Goal: Communication & Community: Answer question/provide support

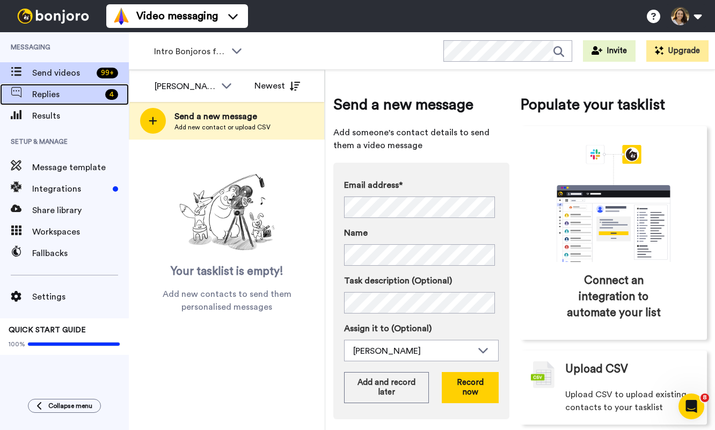
click at [94, 97] on span "Replies" at bounding box center [66, 94] width 69 height 13
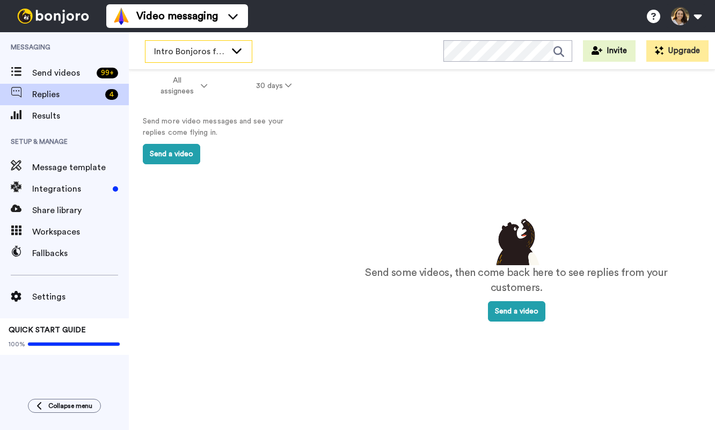
click at [186, 56] on span "Intro Bonjoros for NTXGD" at bounding box center [190, 51] width 72 height 13
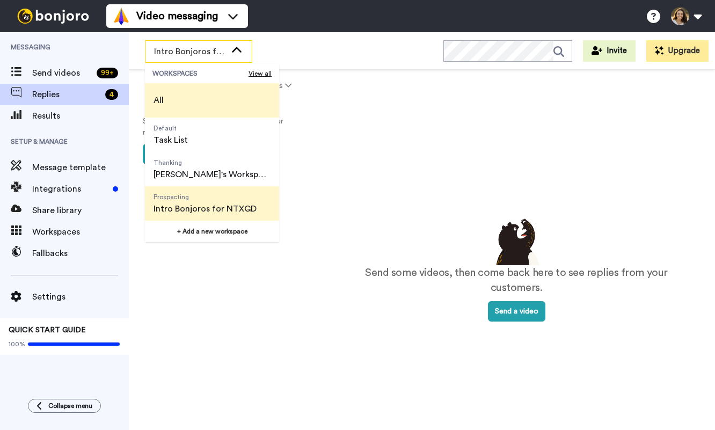
click at [197, 94] on li "All" at bounding box center [212, 100] width 134 height 34
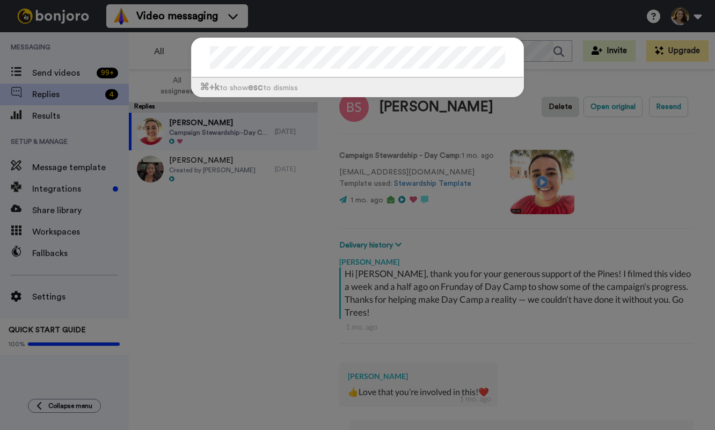
click at [177, 246] on div "⌘ +k to show esc to dismiss" at bounding box center [357, 215] width 715 height 430
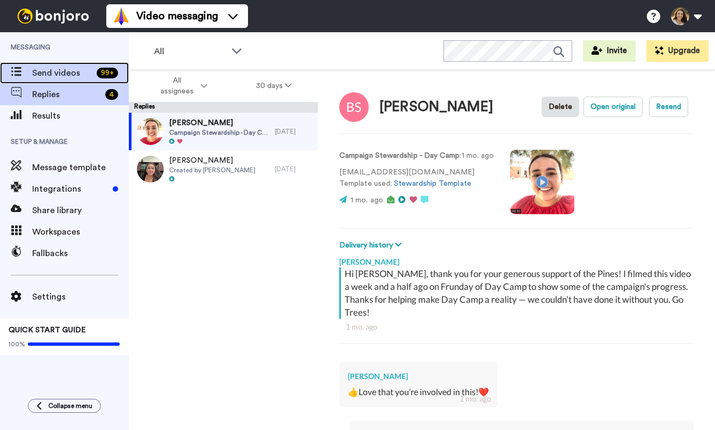
click at [75, 71] on span "Send videos" at bounding box center [62, 73] width 60 height 13
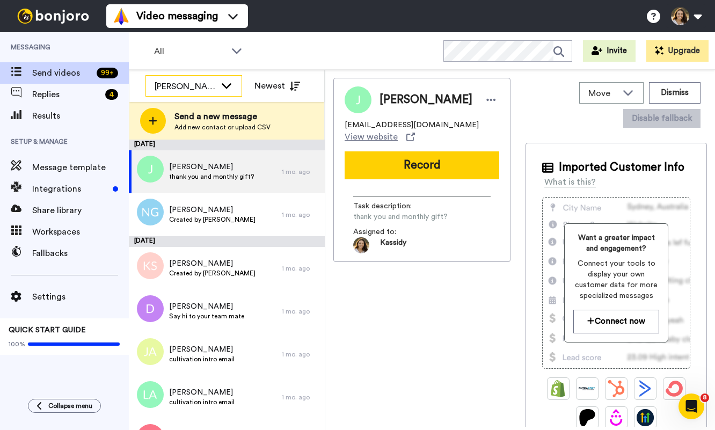
click at [159, 86] on div "[PERSON_NAME]" at bounding box center [185, 86] width 61 height 13
click at [176, 47] on span "All" at bounding box center [190, 51] width 72 height 13
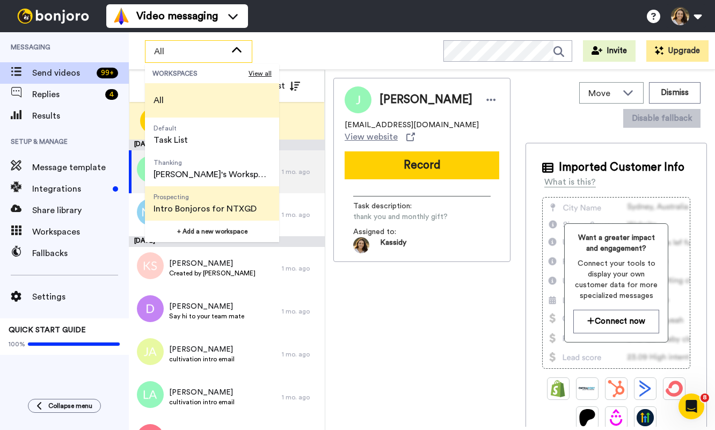
click at [212, 211] on span "Intro Bonjoros for NTXGD" at bounding box center [205, 208] width 103 height 13
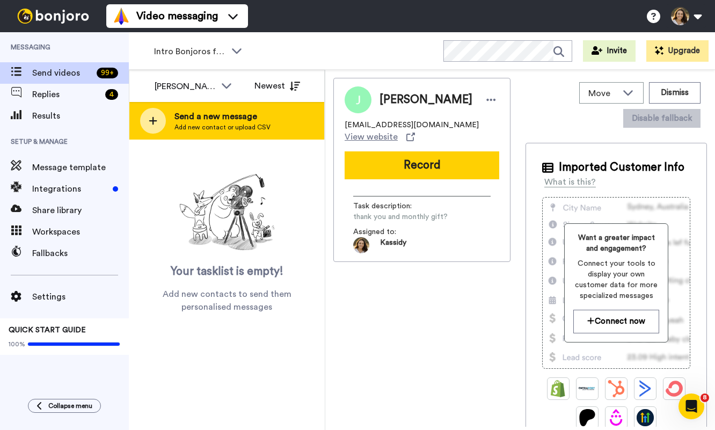
click at [229, 122] on span "Send a new message" at bounding box center [222, 116] width 96 height 13
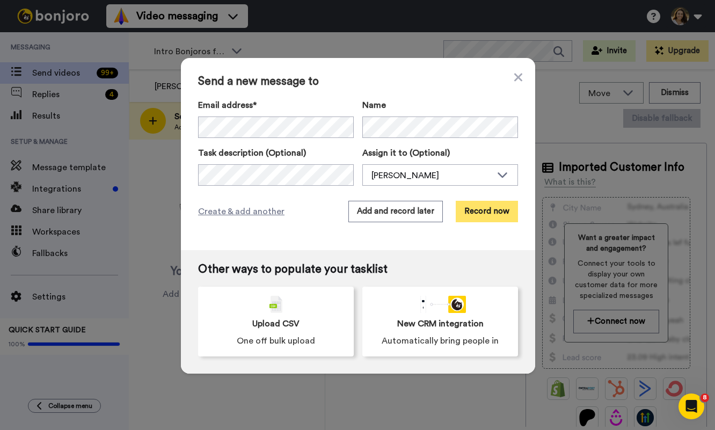
click at [480, 216] on button "Record now" at bounding box center [487, 211] width 62 height 21
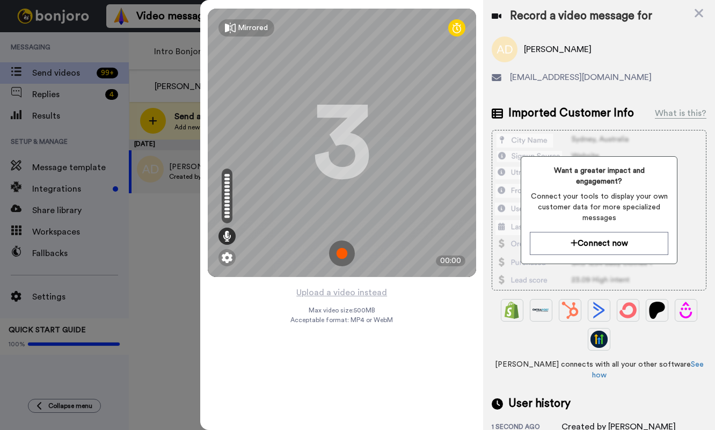
click at [348, 252] on img at bounding box center [342, 253] width 26 height 26
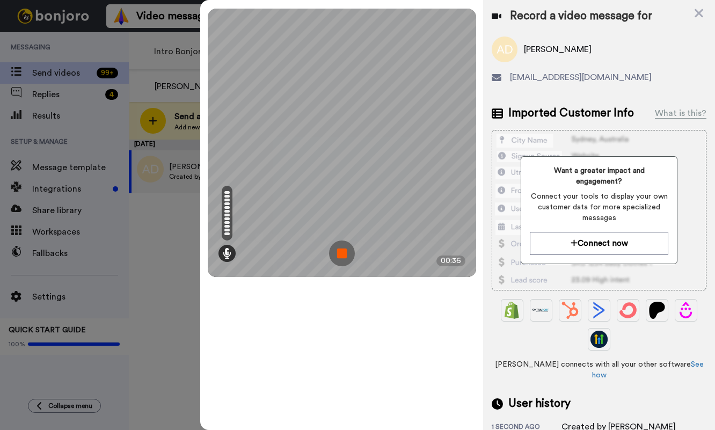
click at [351, 257] on img at bounding box center [342, 253] width 26 height 26
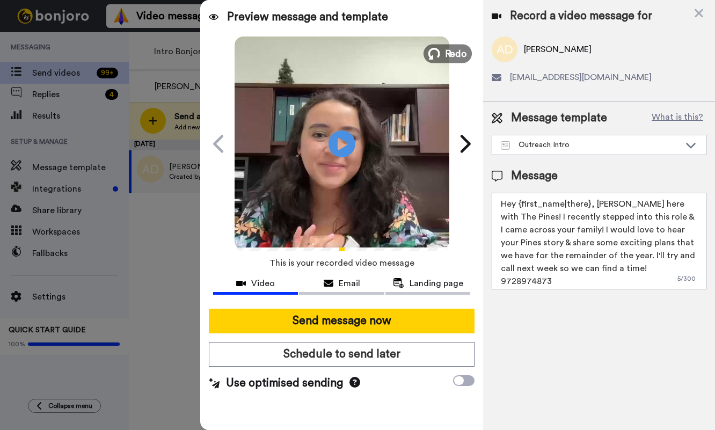
click at [441, 56] on button "Redo" at bounding box center [448, 53] width 48 height 19
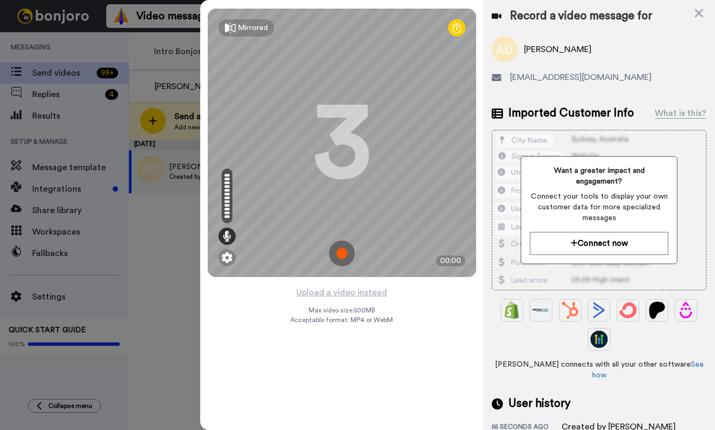
click at [345, 253] on img at bounding box center [342, 253] width 26 height 26
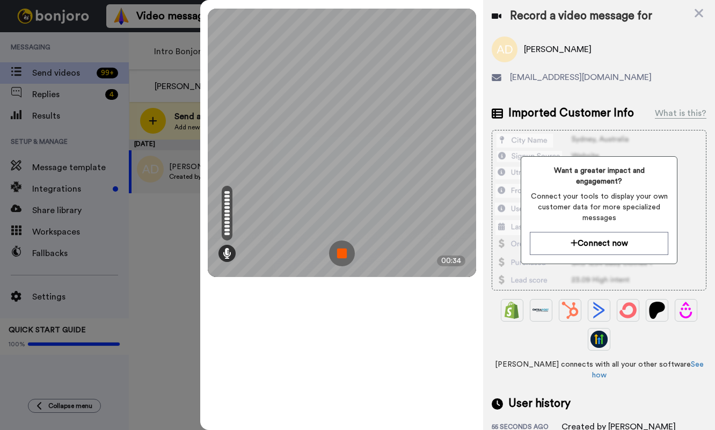
click at [345, 253] on img at bounding box center [342, 253] width 26 height 26
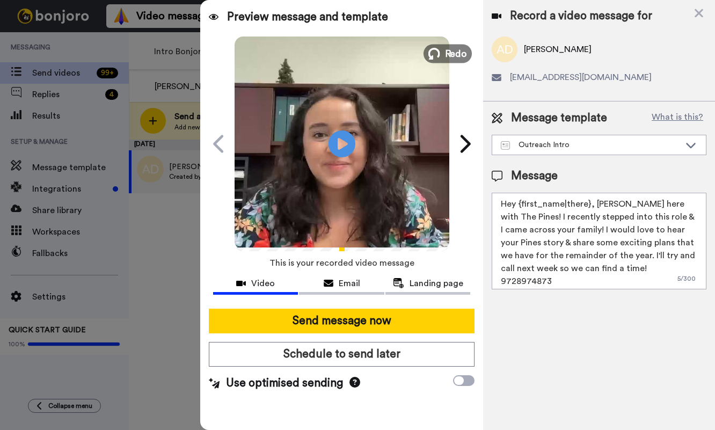
click at [452, 54] on span "Redo" at bounding box center [455, 53] width 23 height 14
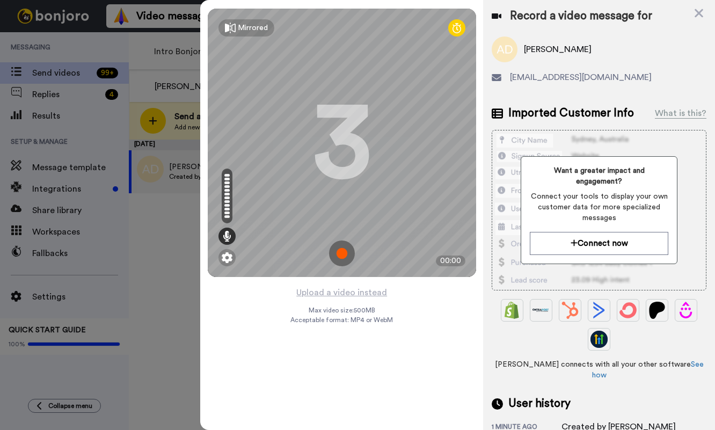
click at [342, 252] on img at bounding box center [342, 253] width 26 height 26
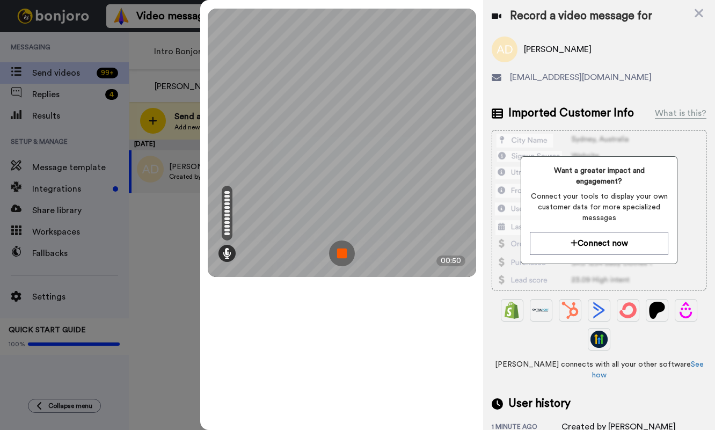
click at [342, 252] on img at bounding box center [342, 253] width 26 height 26
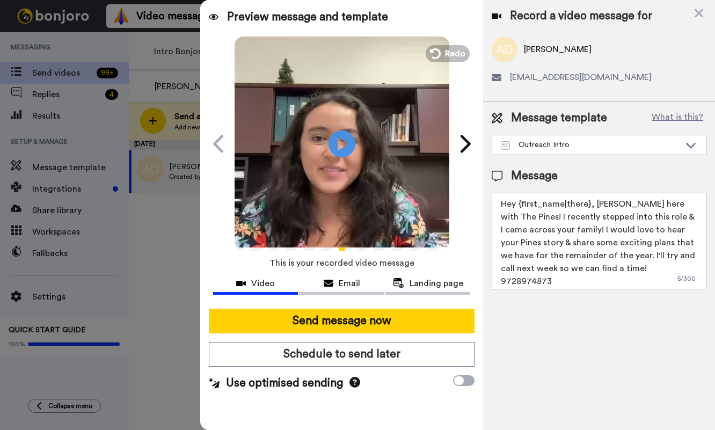
drag, startPoint x: 588, startPoint y: 204, endPoint x: 516, endPoint y: 205, distance: 71.9
click at [516, 205] on textarea "Hey {first_name|there}, Kassidy Sanders here with The Pines! I recently stepped…" at bounding box center [599, 241] width 215 height 97
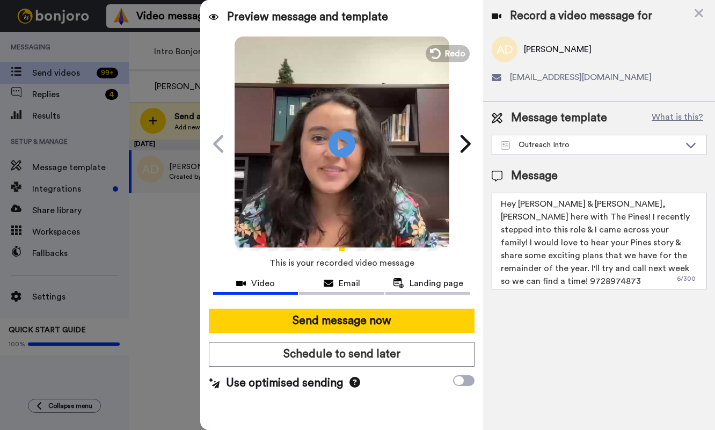
drag, startPoint x: 681, startPoint y: 267, endPoint x: 598, endPoint y: 229, distance: 91.0
click at [598, 229] on textarea "Hey Brian & Christine, Kassidy Sanders here with The Pines! I recently stepped …" at bounding box center [599, 241] width 215 height 97
click at [527, 200] on textarea "Hey Brian & Christine, Kassidy Sanders here with The Pines! I recently stepped …" at bounding box center [599, 241] width 215 height 97
type textarea "Hey Bryan & Christine, Kassidy Sanders here with The Pines! I recently stepped …"
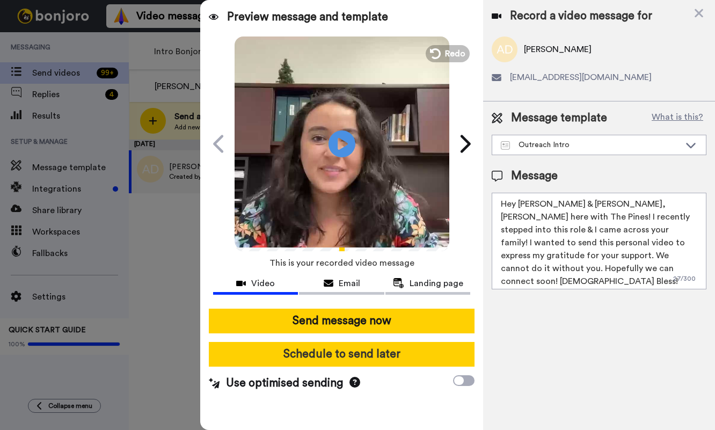
click at [387, 355] on button "Schedule to send later" at bounding box center [342, 354] width 266 height 25
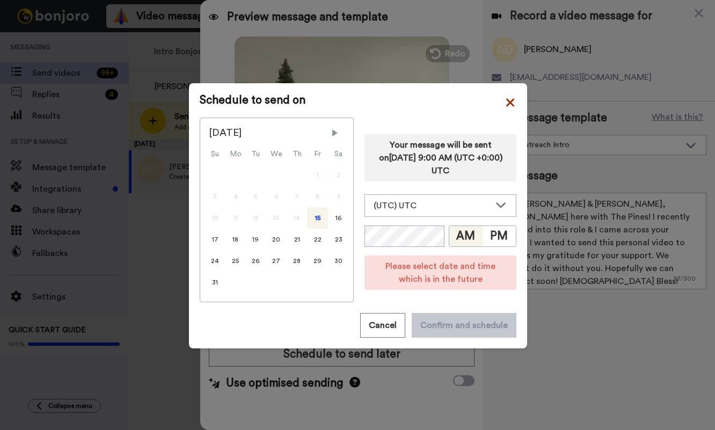
click at [506, 100] on icon at bounding box center [510, 102] width 8 height 8
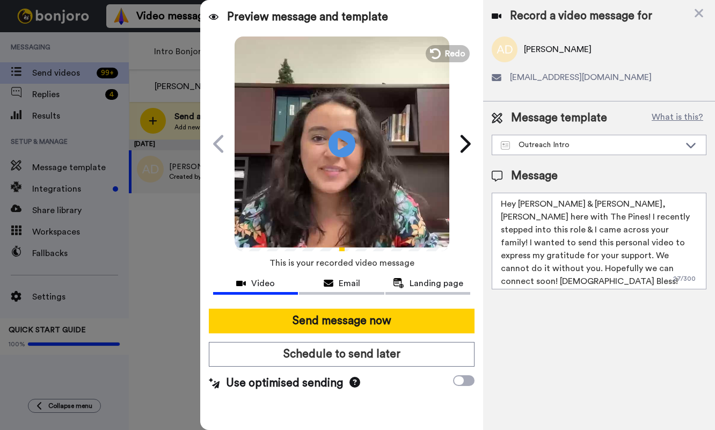
click at [548, 195] on textarea "Hey Bryan & Christine, Kassidy Sanders here with The Pines! I recently stepped …" at bounding box center [599, 241] width 215 height 97
click at [698, 17] on icon at bounding box center [698, 12] width 11 height 13
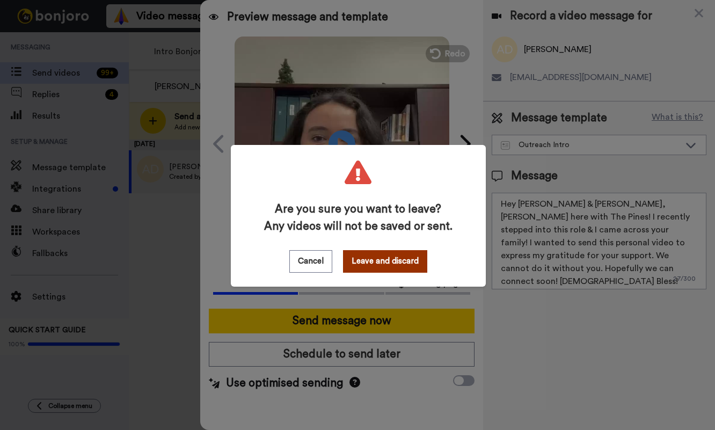
click at [345, 257] on button "Leave and discard" at bounding box center [385, 261] width 84 height 23
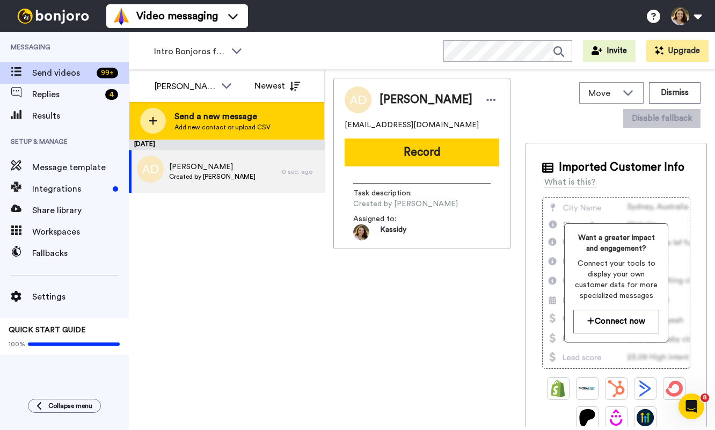
click at [152, 132] on div at bounding box center [153, 121] width 26 height 26
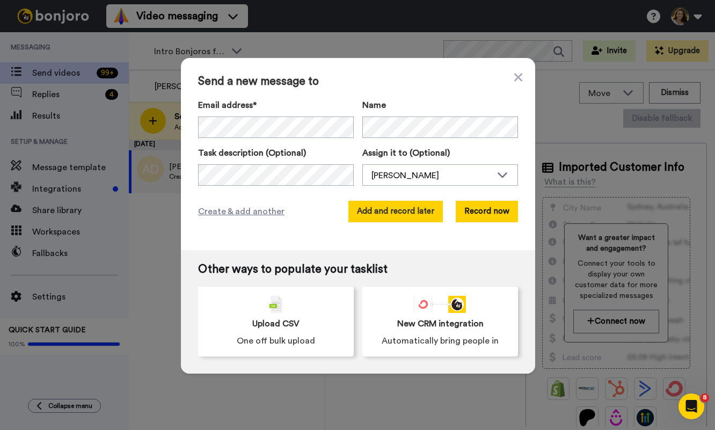
click at [392, 216] on button "Add and record later" at bounding box center [395, 211] width 94 height 21
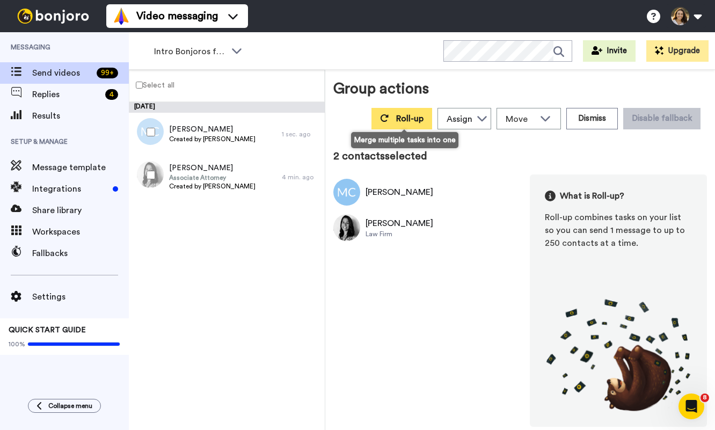
click at [424, 121] on span "Roll-up" at bounding box center [409, 118] width 27 height 9
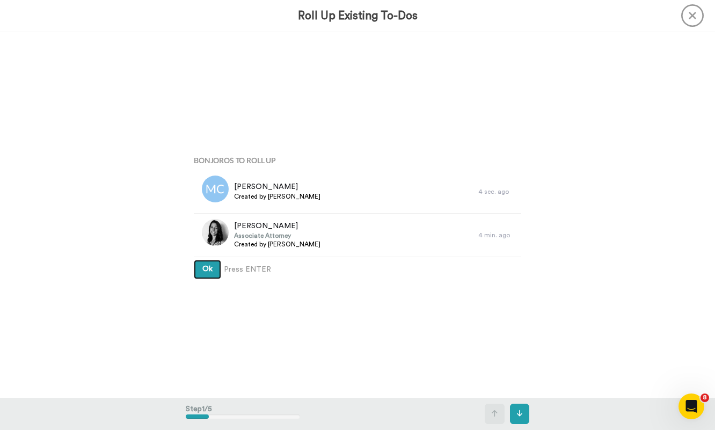
click at [195, 267] on button "Ok" at bounding box center [207, 269] width 27 height 19
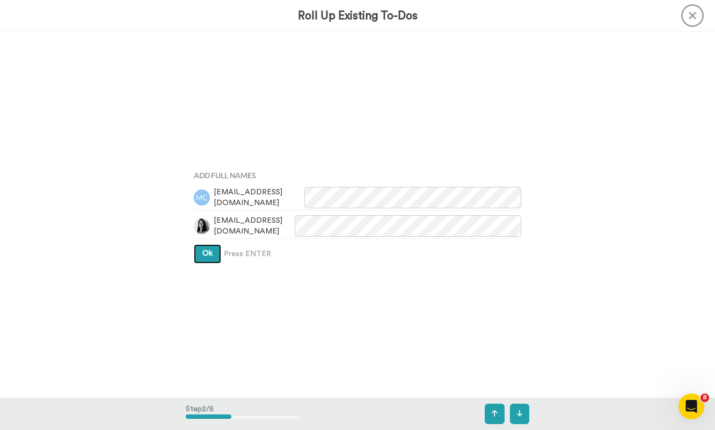
click at [202, 257] on span "Ok" at bounding box center [207, 254] width 10 height 8
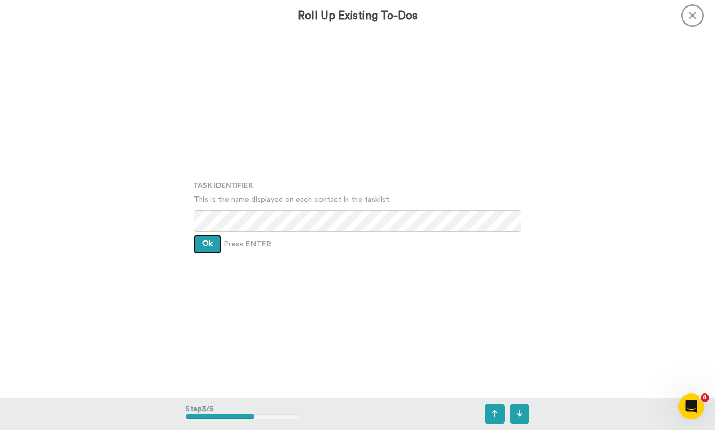
click at [204, 251] on button "Ok" at bounding box center [207, 244] width 27 height 19
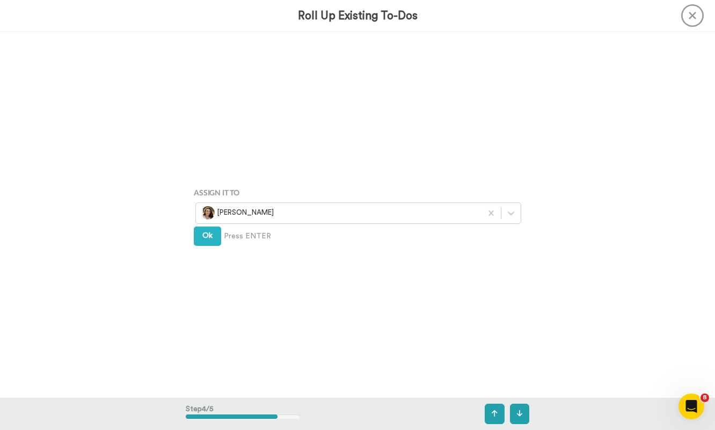
click at [204, 251] on div "Assign It To Kassidy Sanders Ok Press ENTER" at bounding box center [358, 214] width 344 height 215
click at [204, 242] on button "Ok" at bounding box center [207, 236] width 27 height 19
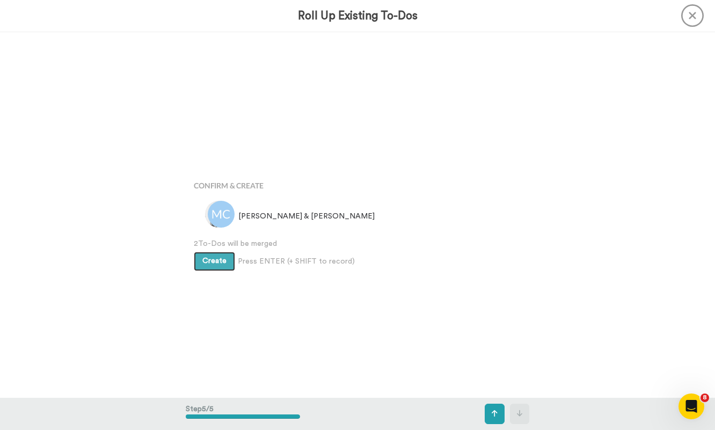
scroll to position [1464, 0]
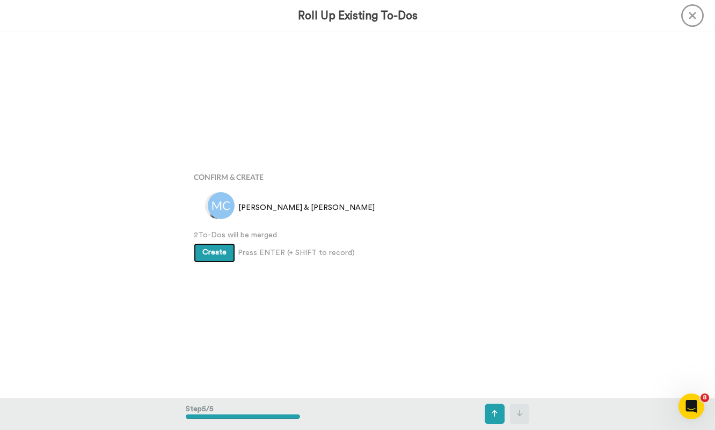
click at [208, 253] on span "Create" at bounding box center [214, 253] width 24 height 8
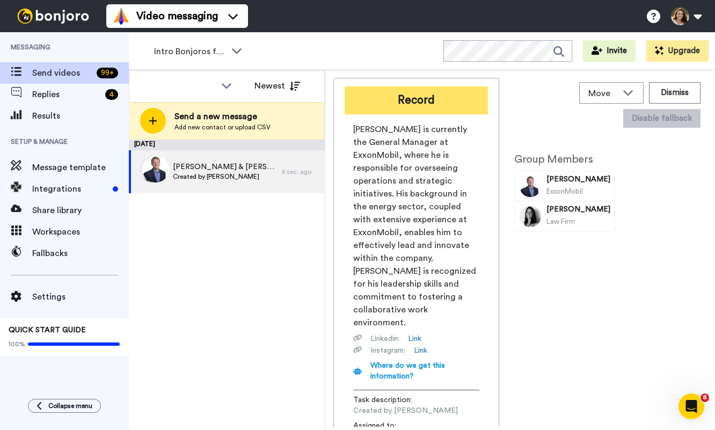
click at [408, 103] on button "Record" at bounding box center [416, 100] width 143 height 28
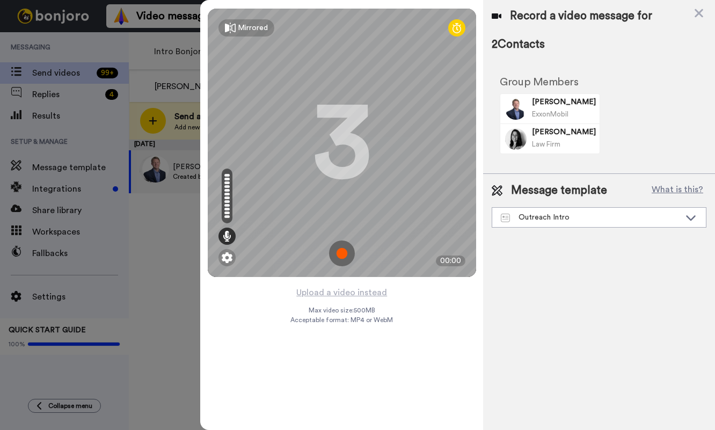
click at [340, 251] on img at bounding box center [342, 253] width 26 height 26
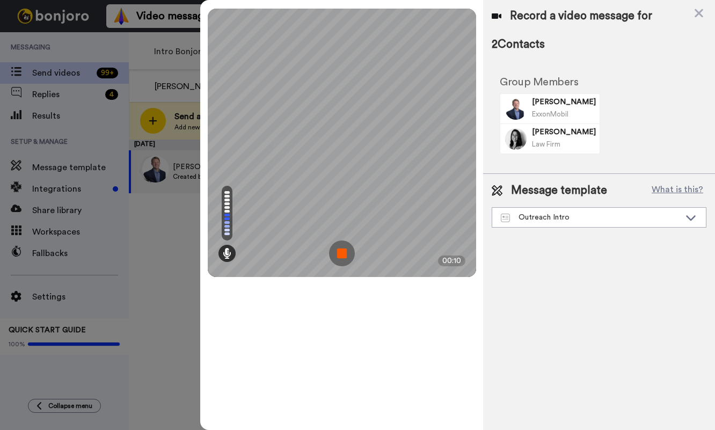
click at [340, 251] on img at bounding box center [342, 253] width 26 height 26
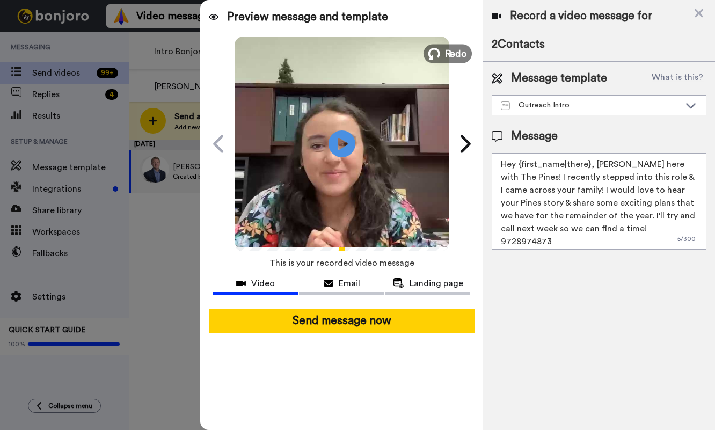
click at [447, 54] on span "Redo" at bounding box center [455, 53] width 23 height 14
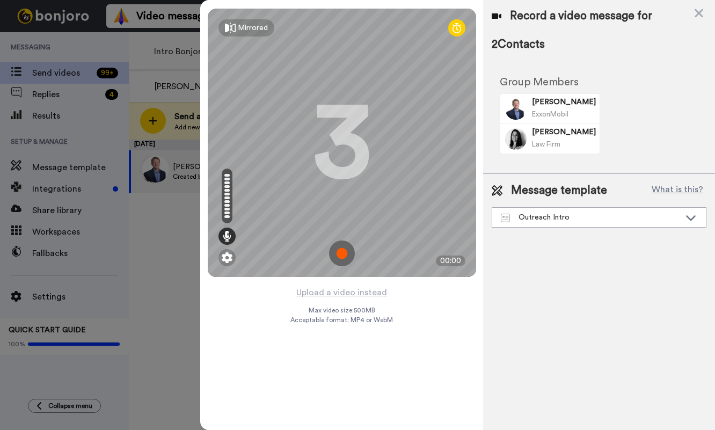
click at [340, 257] on img at bounding box center [342, 253] width 26 height 26
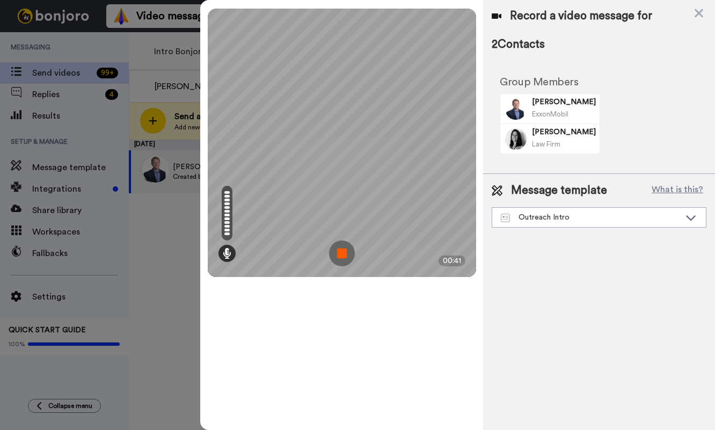
click at [339, 254] on img at bounding box center [342, 253] width 26 height 26
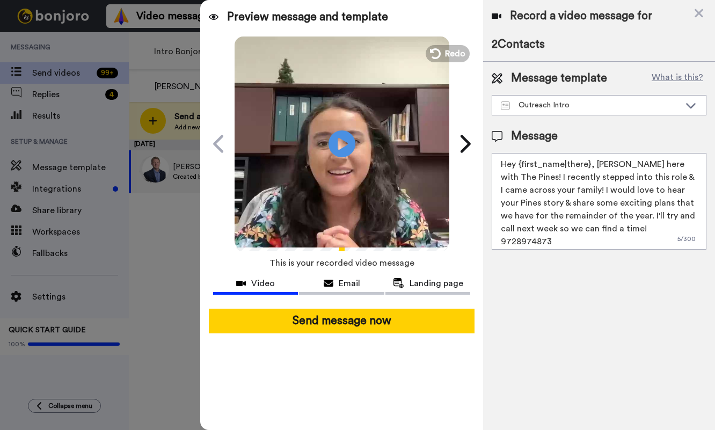
click at [531, 183] on textarea "Hey {first_name|there}, Kassidy Sanders here with The Pines! I recently stepped…" at bounding box center [599, 201] width 215 height 97
paste textarea "Bryan & Christine, Kassidy Sanders here with The Pines! I recently stepped into…"
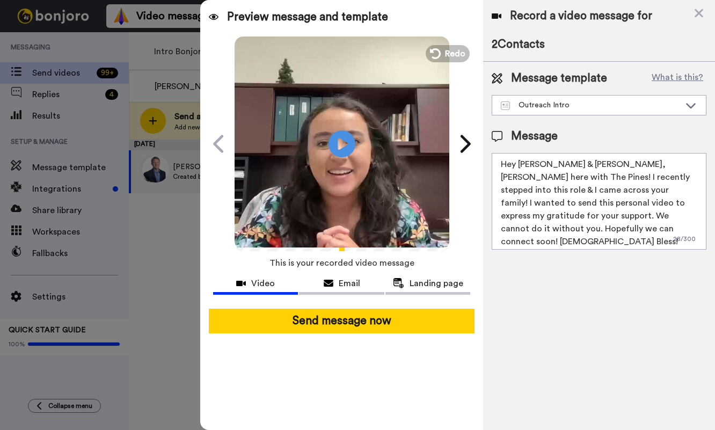
click at [651, 217] on textarea "Hey Bryan & Christine, Kassidy Sanders here with The Pines! I recently stepped …" at bounding box center [599, 201] width 215 height 97
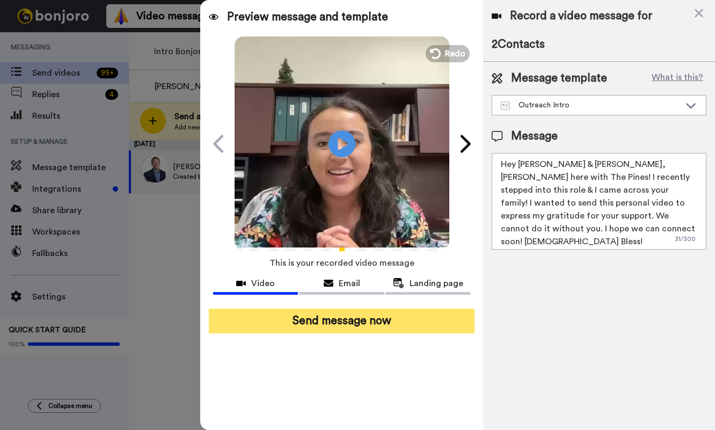
type textarea "Hey Bryan & Christine, Kassidy Sanders here with The Pines! I recently stepped …"
click at [349, 324] on button "Send message now" at bounding box center [342, 321] width 266 height 25
